Goal: Find specific page/section: Find specific page/section

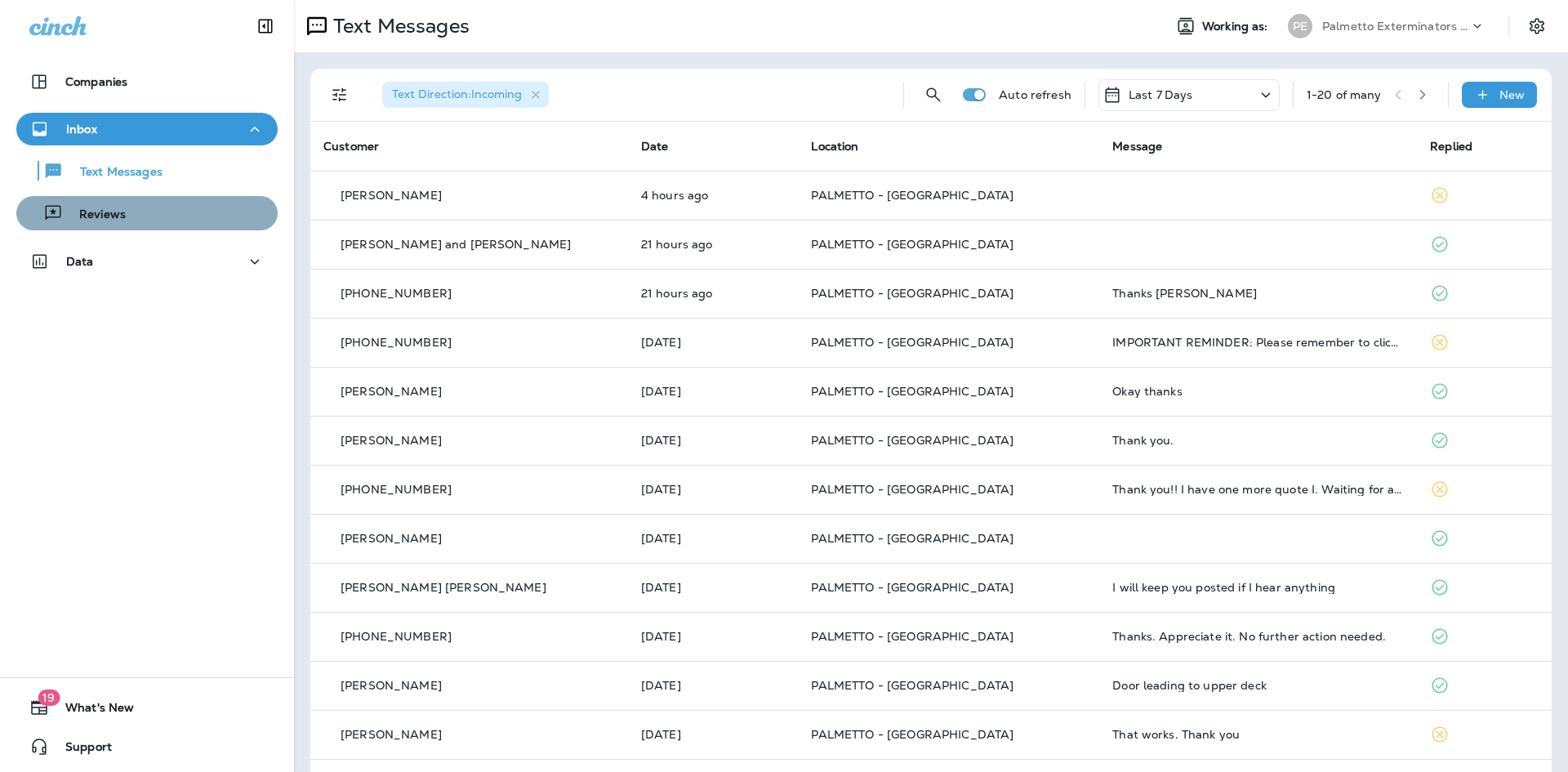
click at [186, 214] on div "Reviews" at bounding box center [147, 213] width 248 height 24
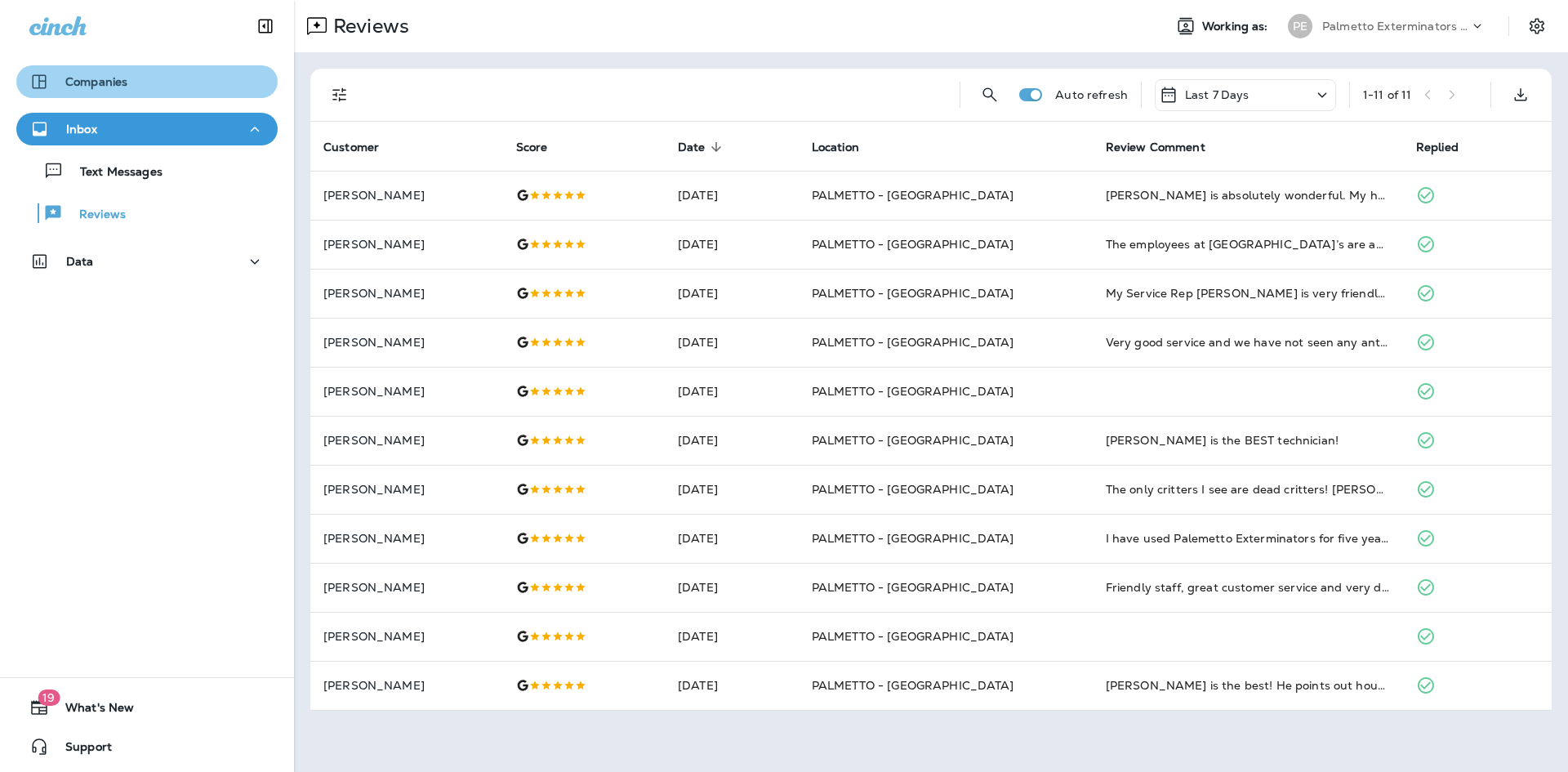
click at [154, 93] on button "Companies" at bounding box center [147, 81] width 262 height 32
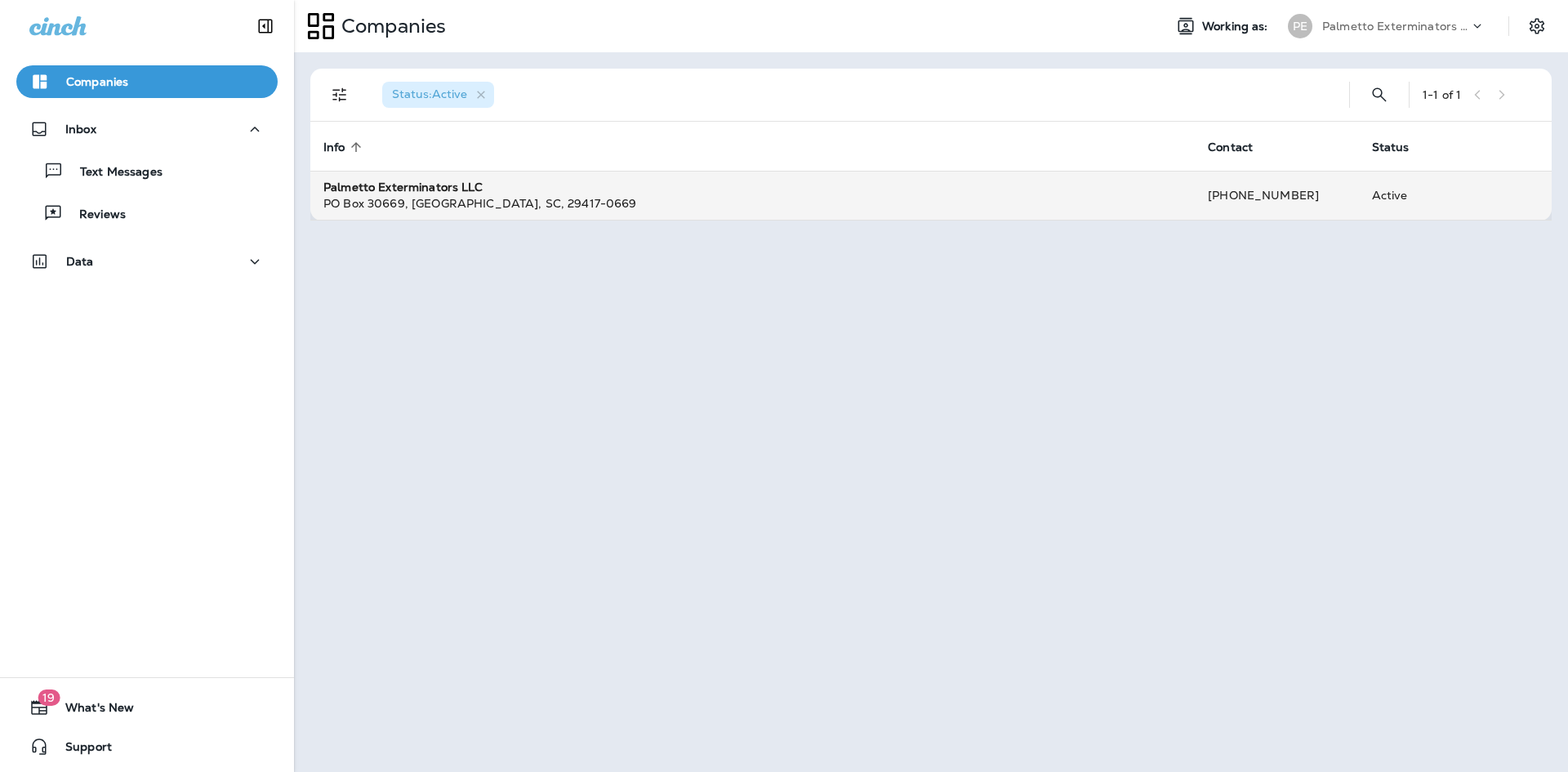
click at [614, 199] on div "[GEOGRAPHIC_DATA]-0669" at bounding box center [752, 204] width 858 height 17
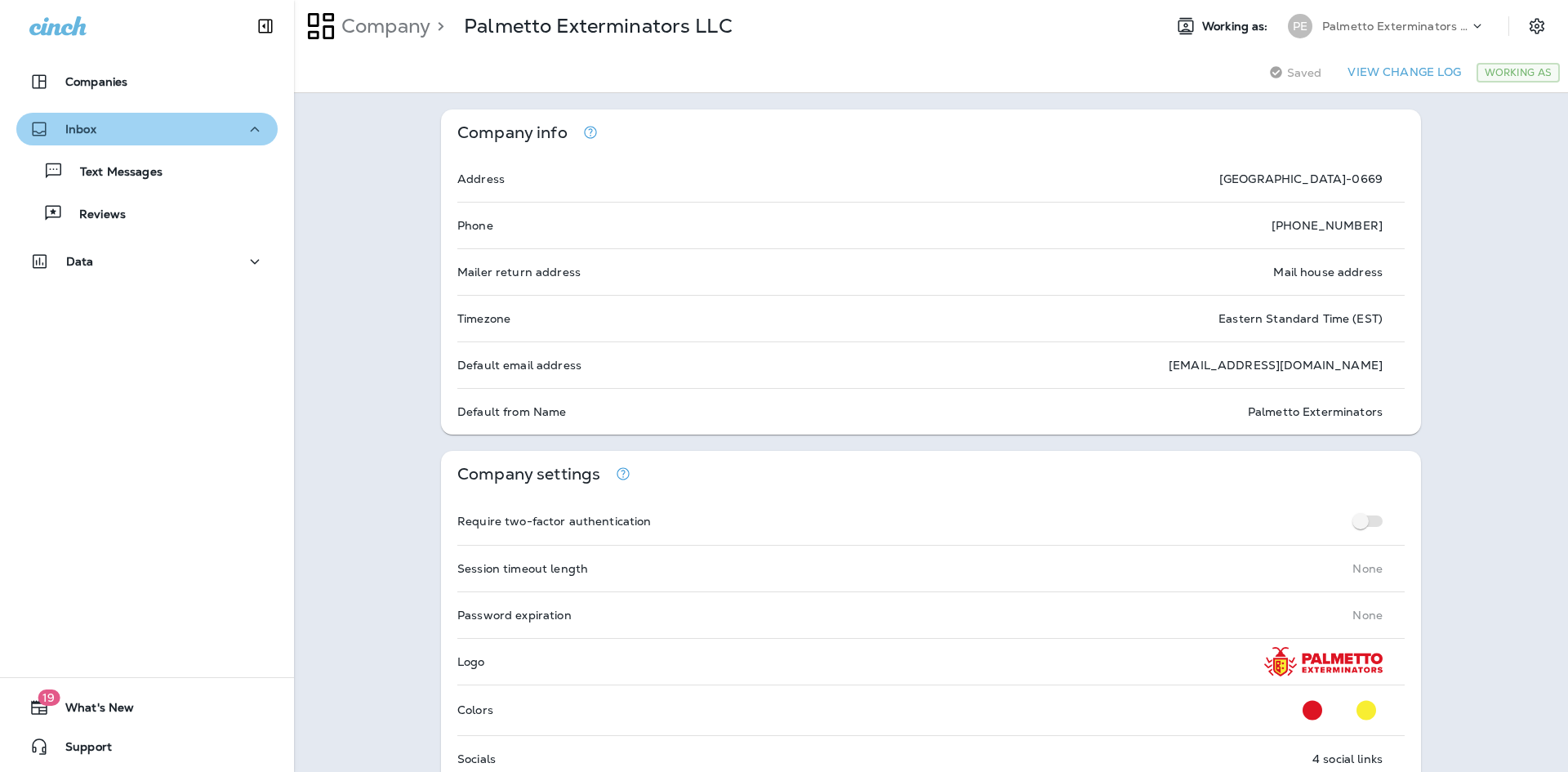
click at [149, 118] on button "Inbox" at bounding box center [147, 129] width 262 height 32
